Goal: Task Accomplishment & Management: Use online tool/utility

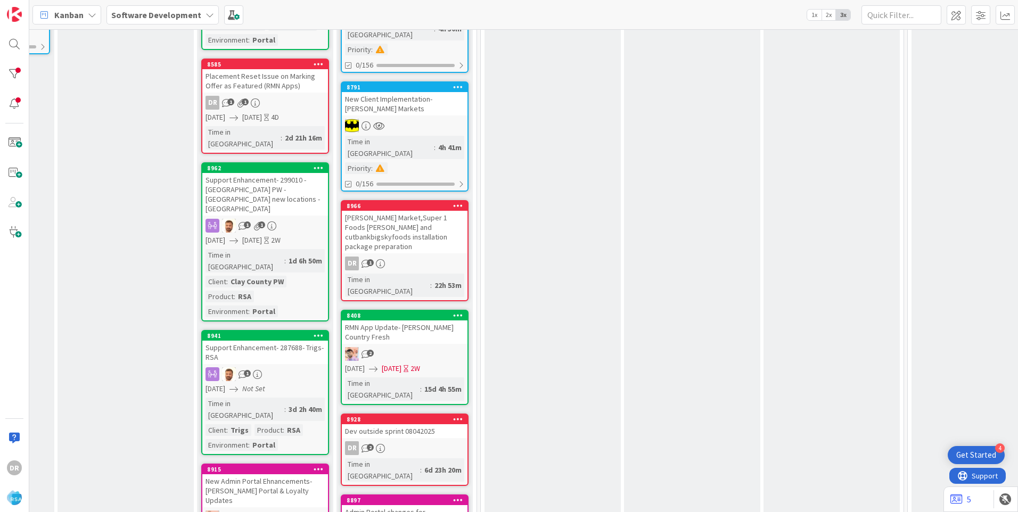
scroll to position [373, 1261]
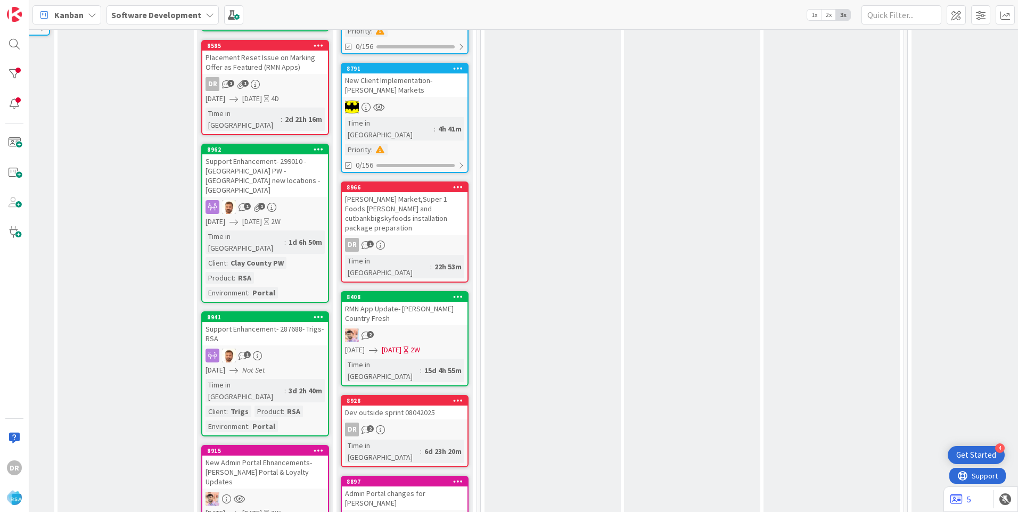
click at [406, 320] on div "Dev outside sprint 08042025" at bounding box center [405, 413] width 126 height 14
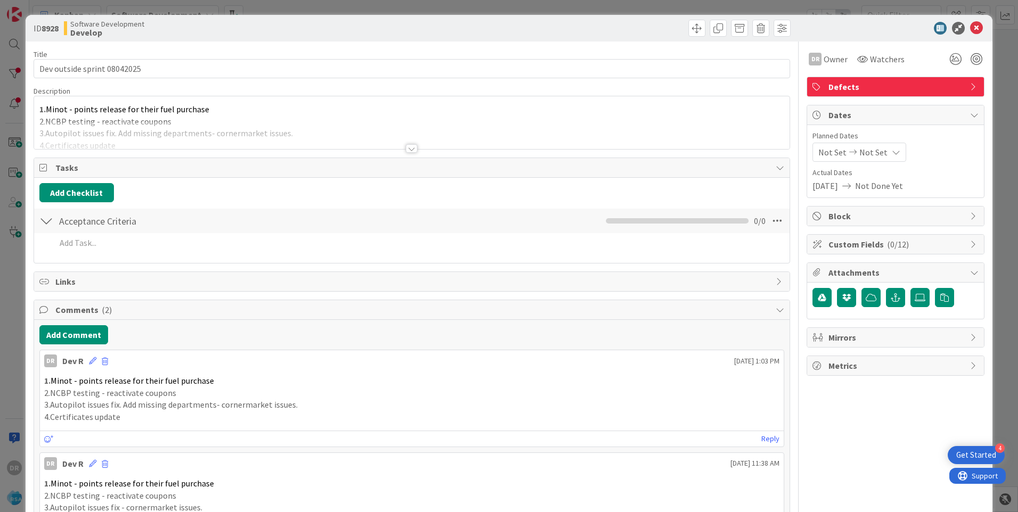
click at [215, 127] on div at bounding box center [412, 135] width 756 height 27
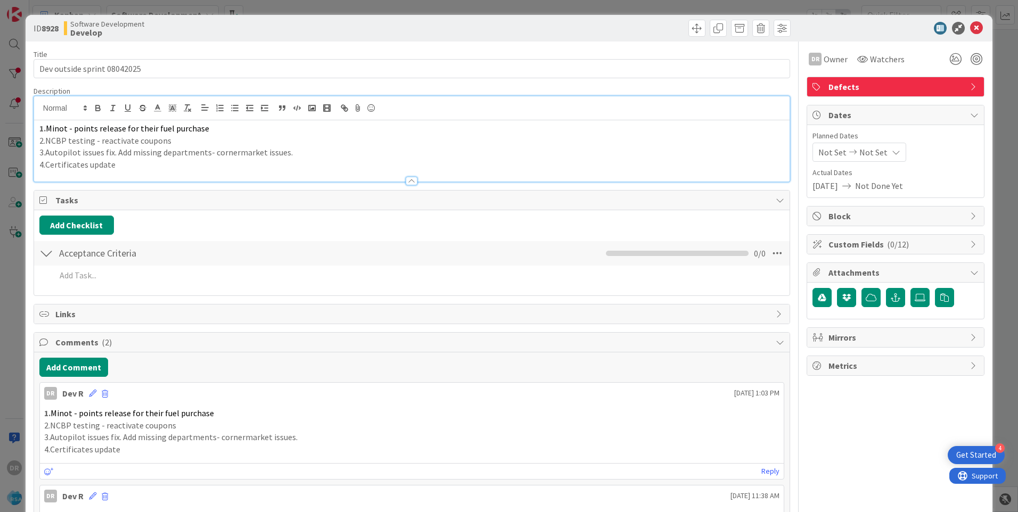
click at [159, 162] on p "4.Certificates update" at bounding box center [411, 165] width 745 height 12
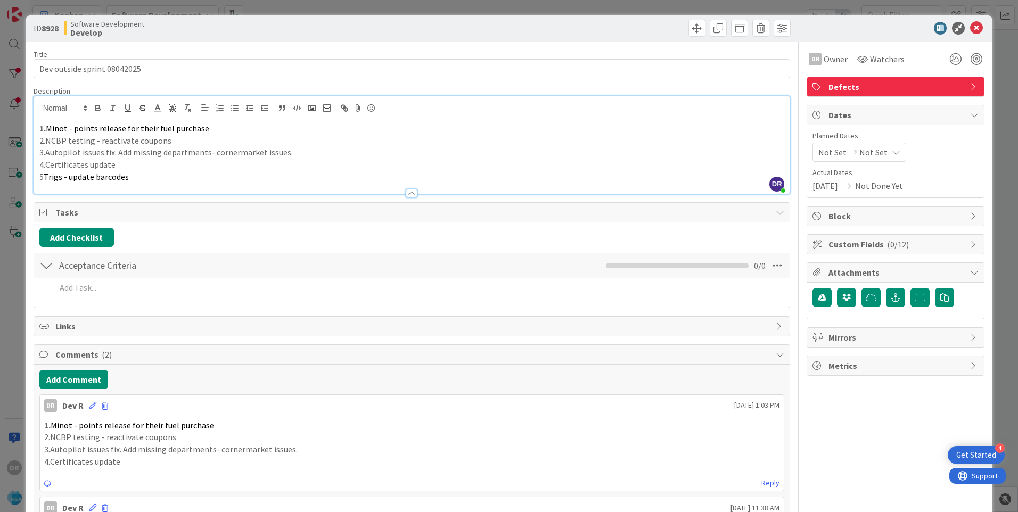
click at [67, 178] on span "Trigs - update barcodes" at bounding box center [86, 176] width 85 height 11
click at [206, 178] on p "5 Trigs - generate and update new barcodes" at bounding box center [411, 177] width 745 height 12
click at [44, 178] on span "Trigs - generate and update new barcodes 47 prefix" at bounding box center [137, 176] width 186 height 11
copy div "1. Minot - points release for their fuel purchase 2.NCBP testing - reactivate c…"
click at [90, 320] on icon at bounding box center [92, 405] width 7 height 7
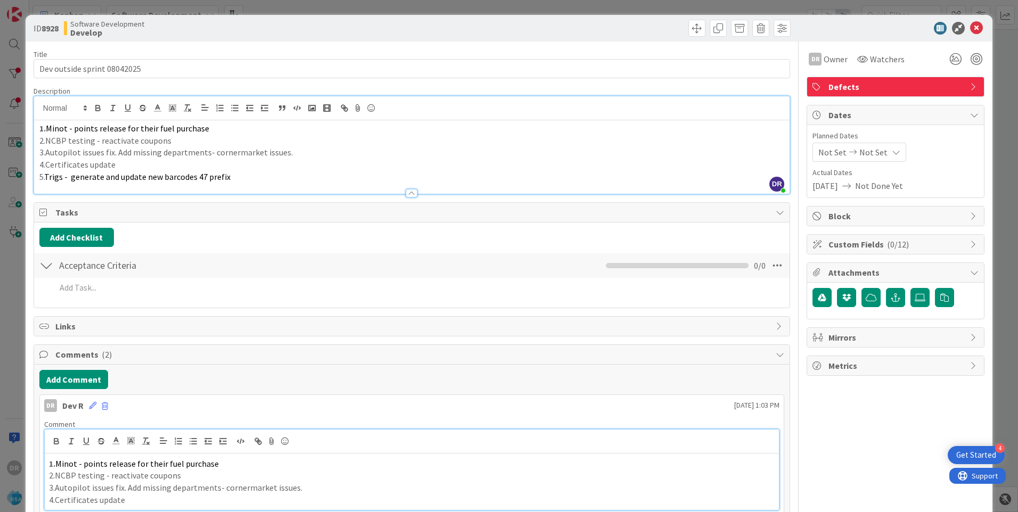
click at [159, 320] on p "3.Autopilot issues fix. Add missing departments- cornermarket issues." at bounding box center [412, 488] width 726 height 12
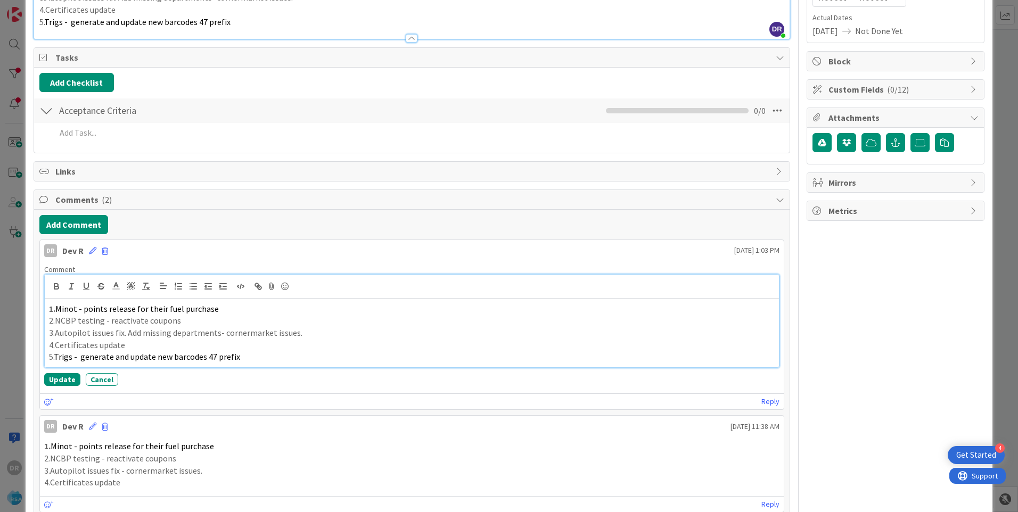
scroll to position [165, 0]
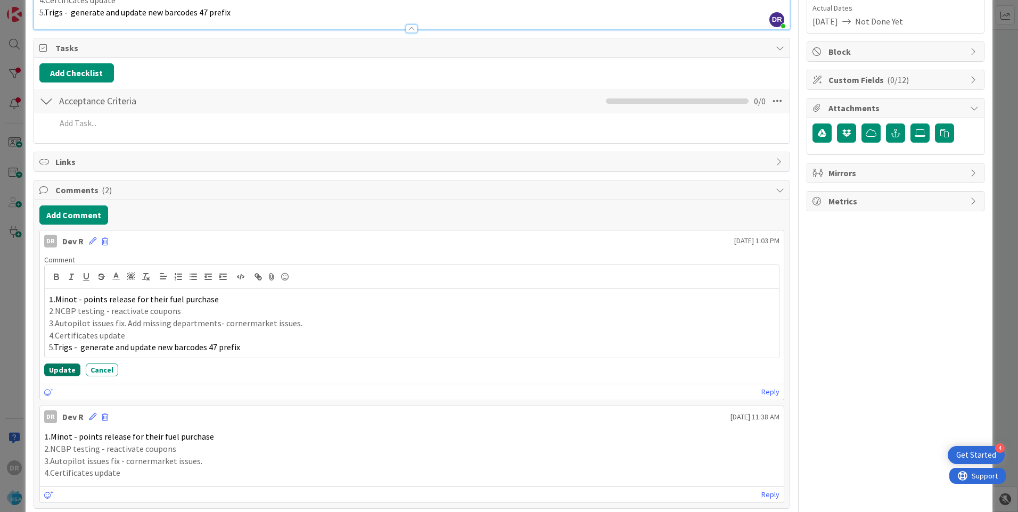
click at [68, 320] on button "Update" at bounding box center [62, 370] width 36 height 13
